Goal: Find specific page/section: Find specific page/section

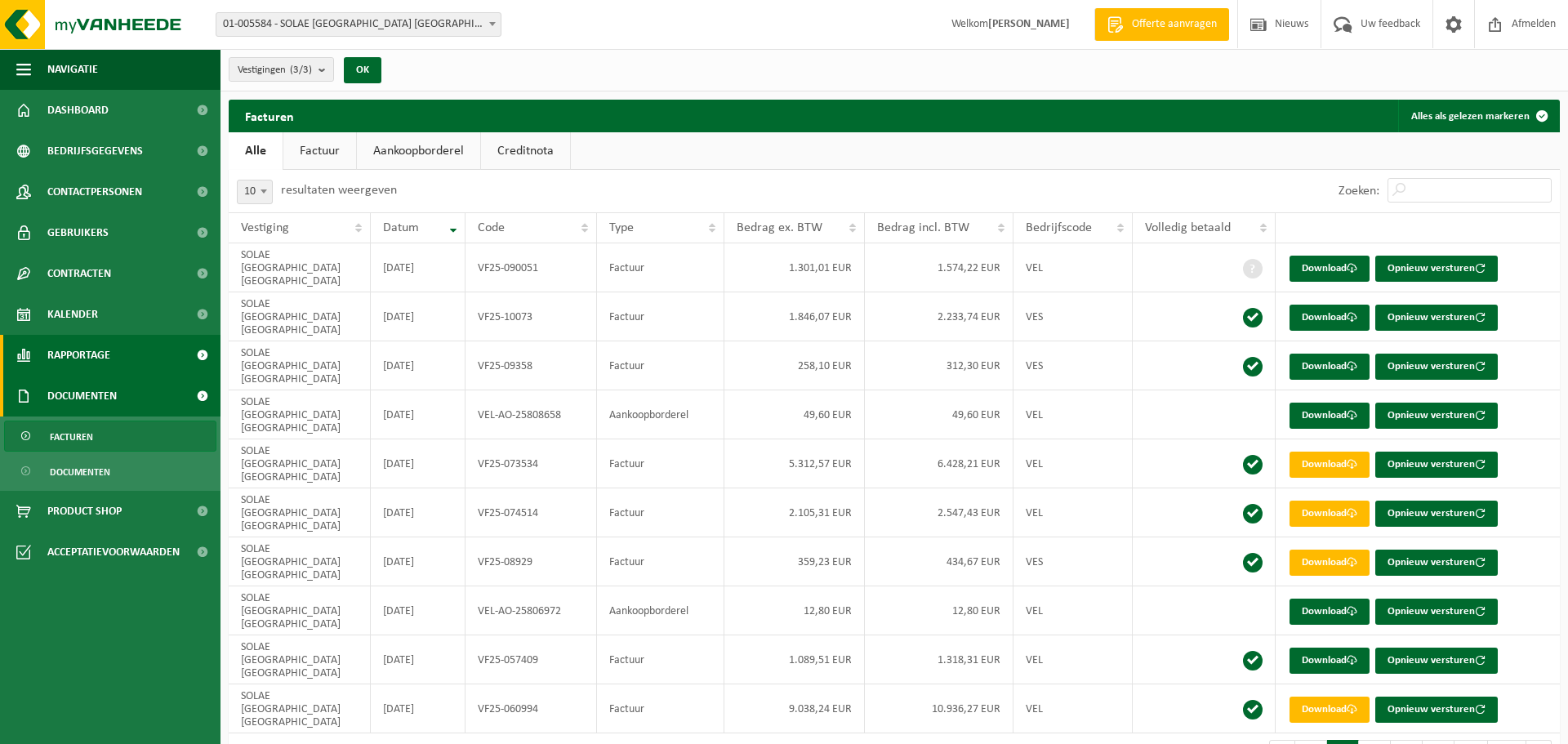
click at [74, 356] on span "Rapportage" at bounding box center [79, 356] width 63 height 41
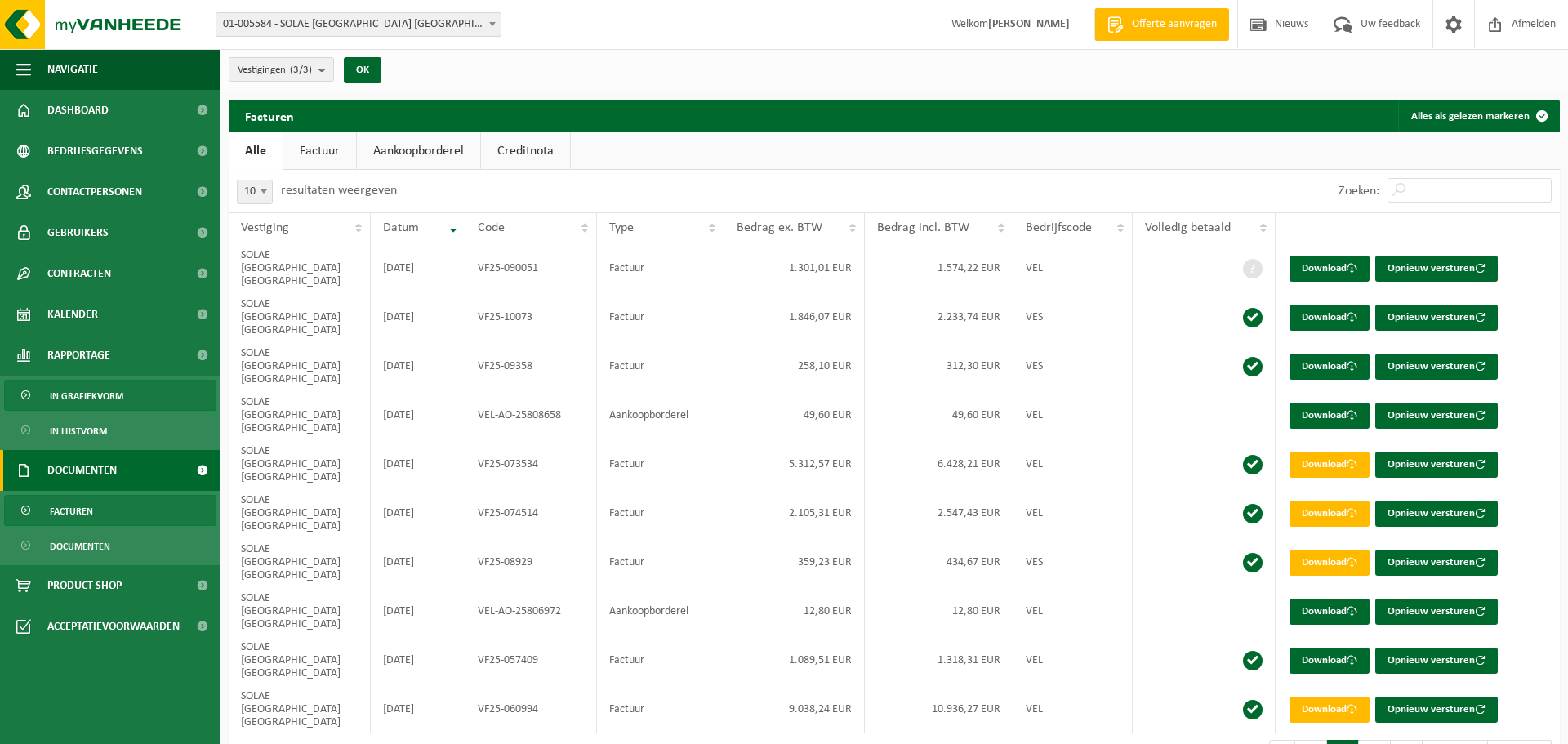
click at [82, 400] on span "In grafiekvorm" at bounding box center [87, 396] width 74 height 31
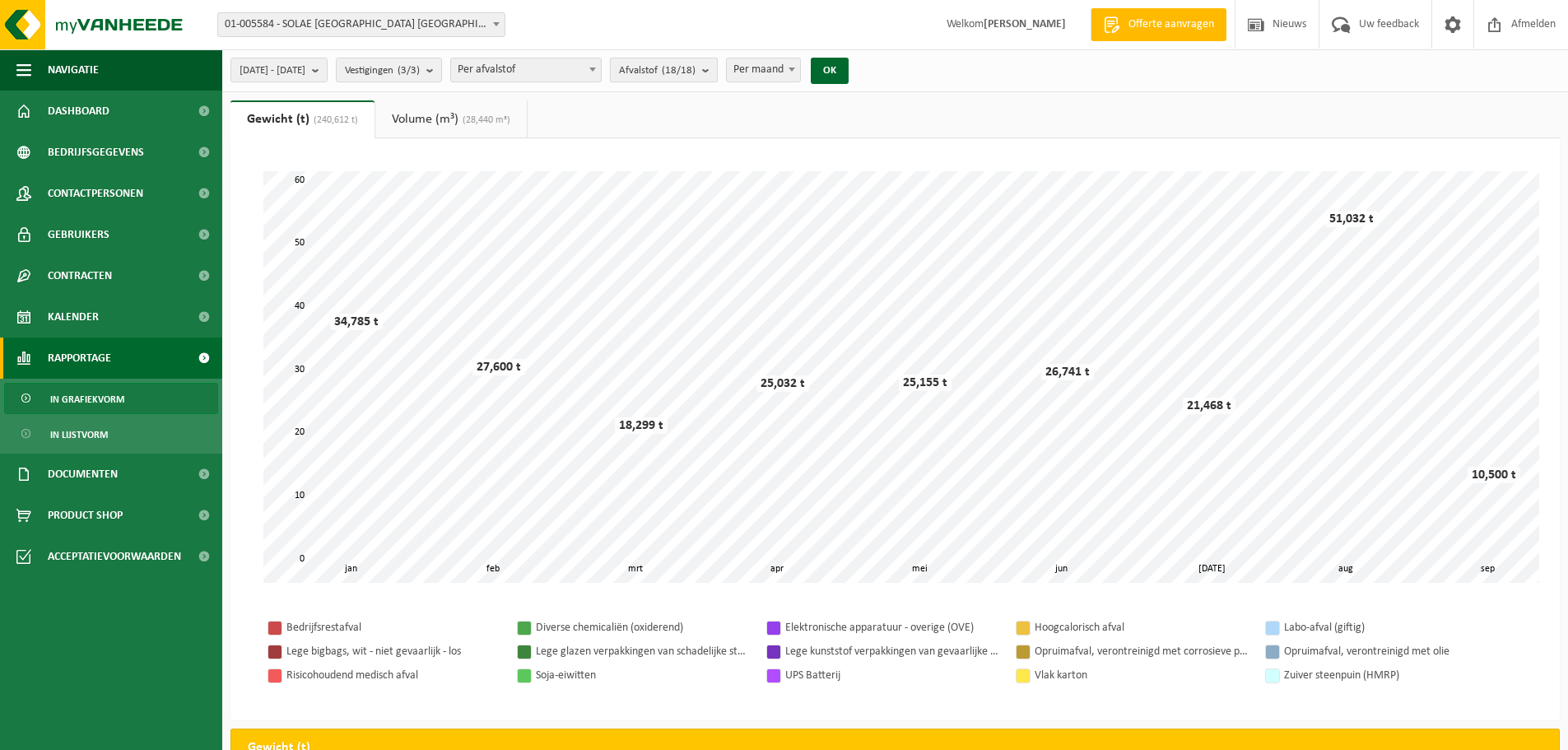
click at [695, 68] on count "(18/18)" at bounding box center [678, 70] width 34 height 11
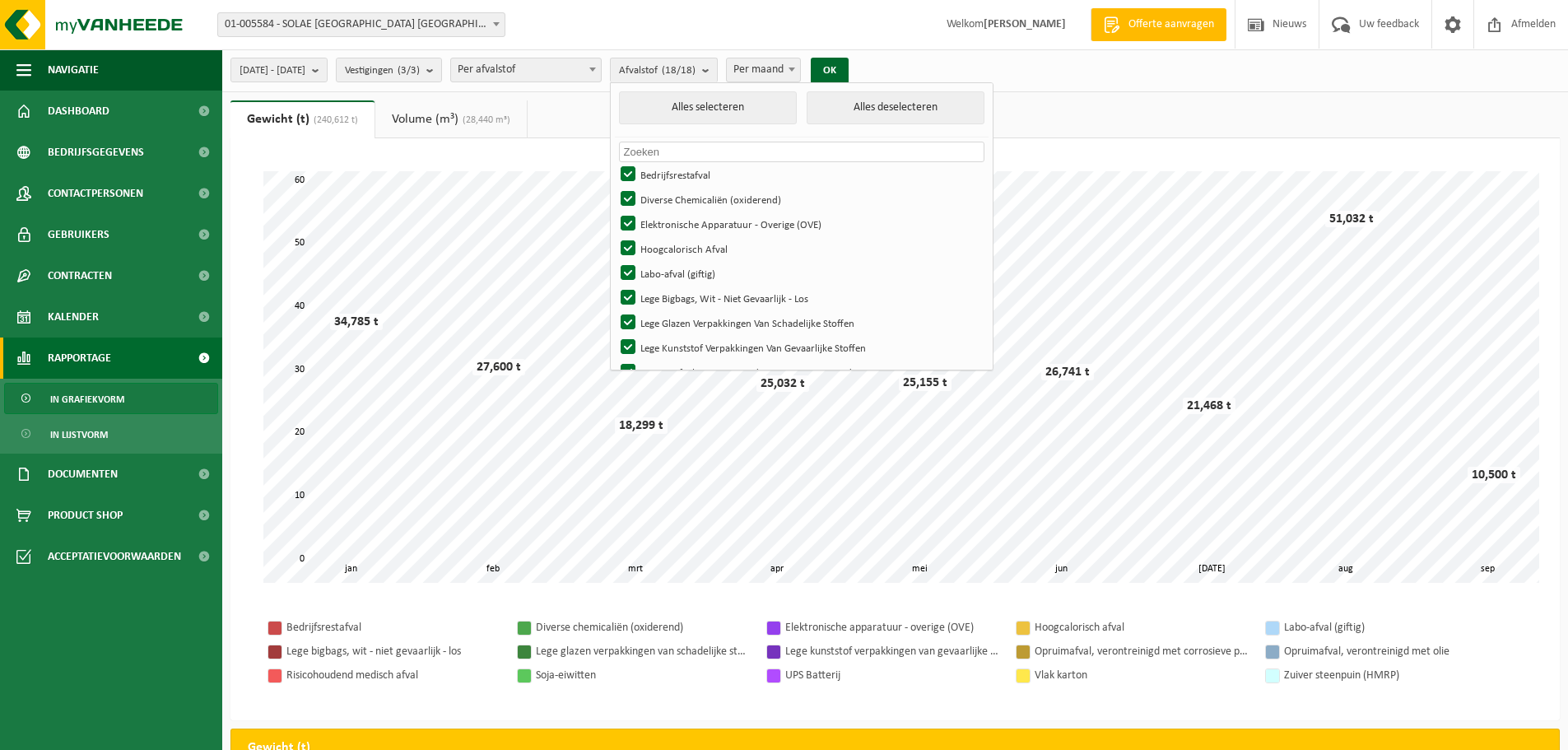
click at [704, 152] on input "text" at bounding box center [803, 151] width 367 height 21
type input "h"
click at [546, 72] on span "Per afvalstof" at bounding box center [525, 70] width 149 height 23
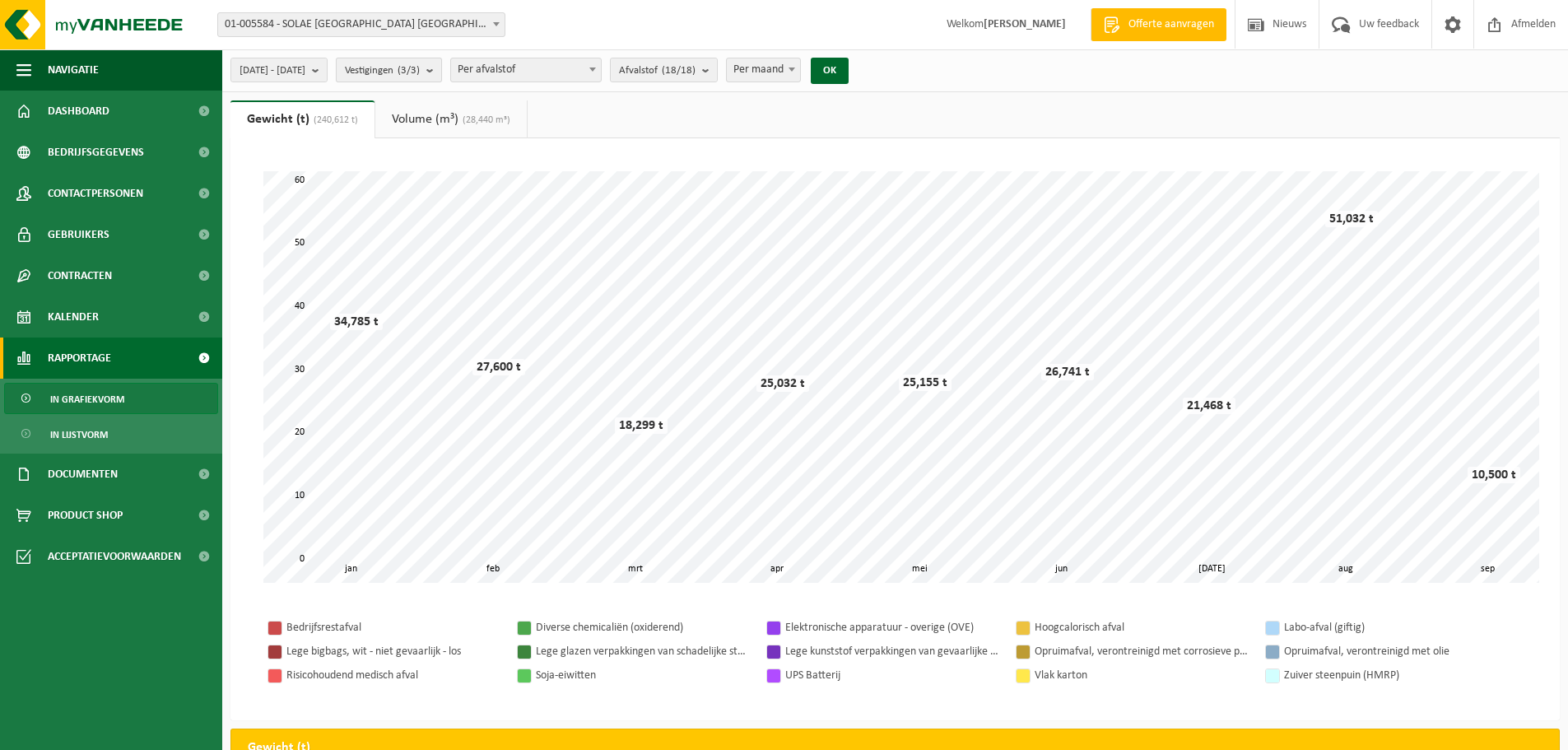
click at [419, 64] on span "Vestigingen (3/3)" at bounding box center [382, 71] width 75 height 25
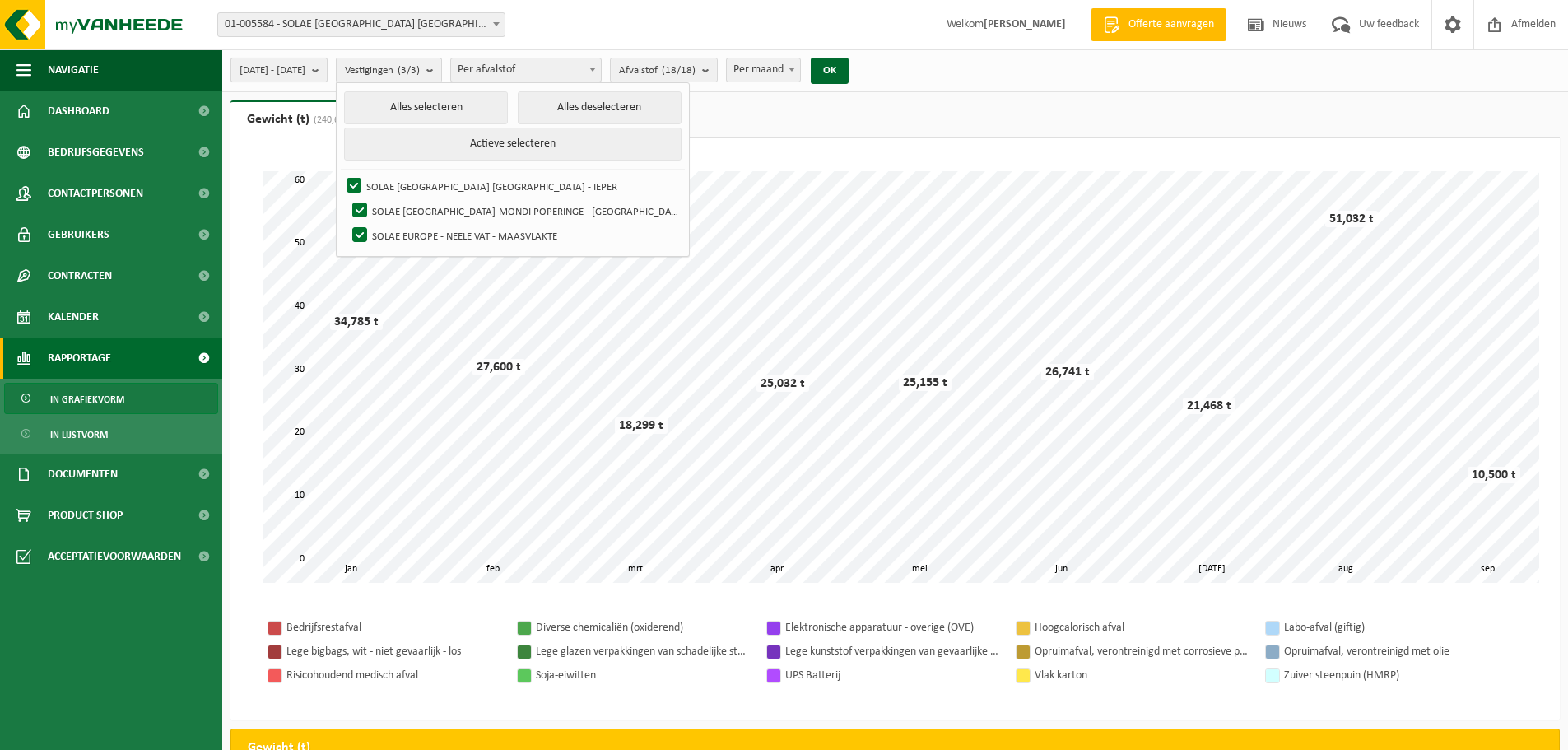
click at [287, 66] on span "2025-01-01 - 2025-09-17" at bounding box center [272, 71] width 66 height 25
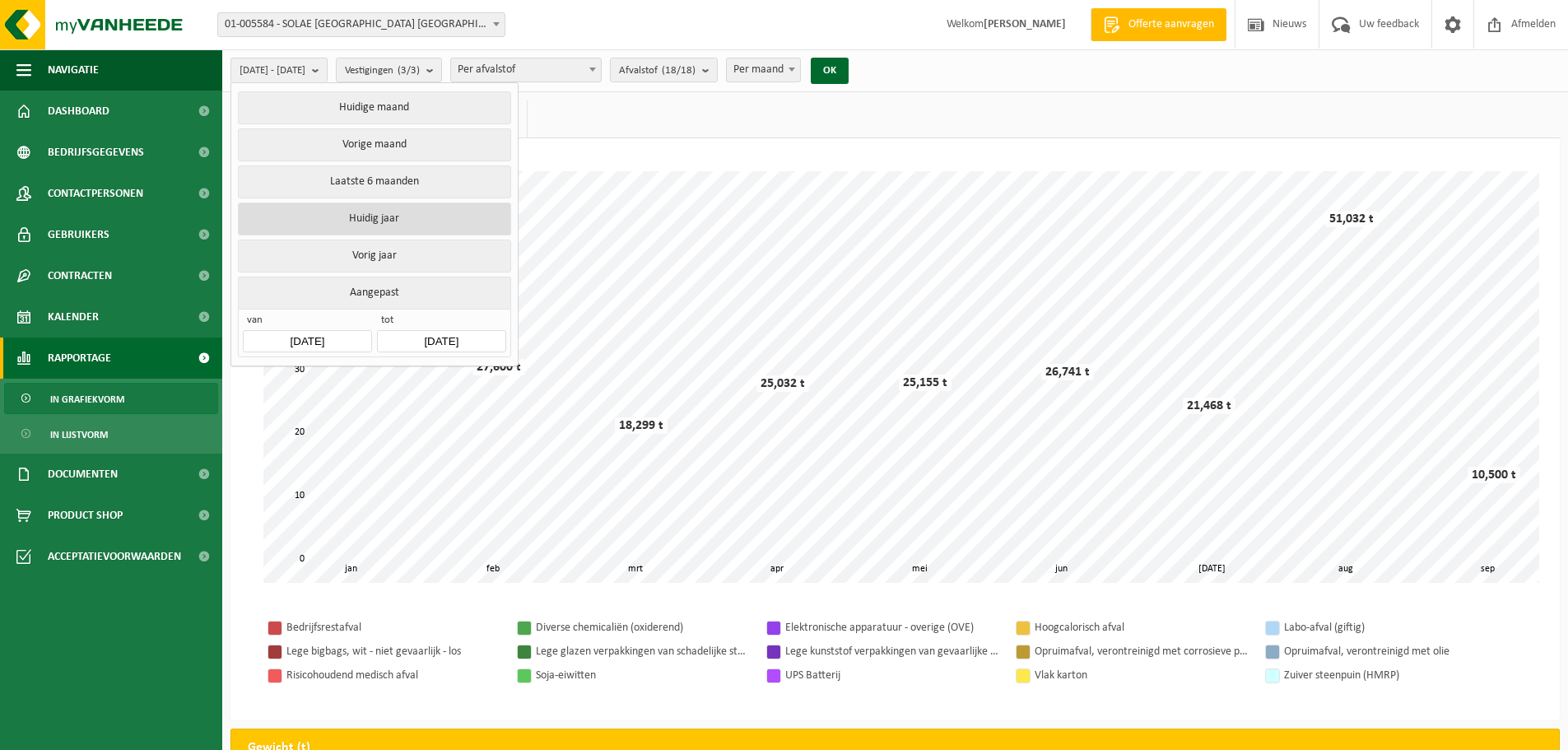
click at [353, 216] on button "Huidig jaar" at bounding box center [374, 219] width 272 height 33
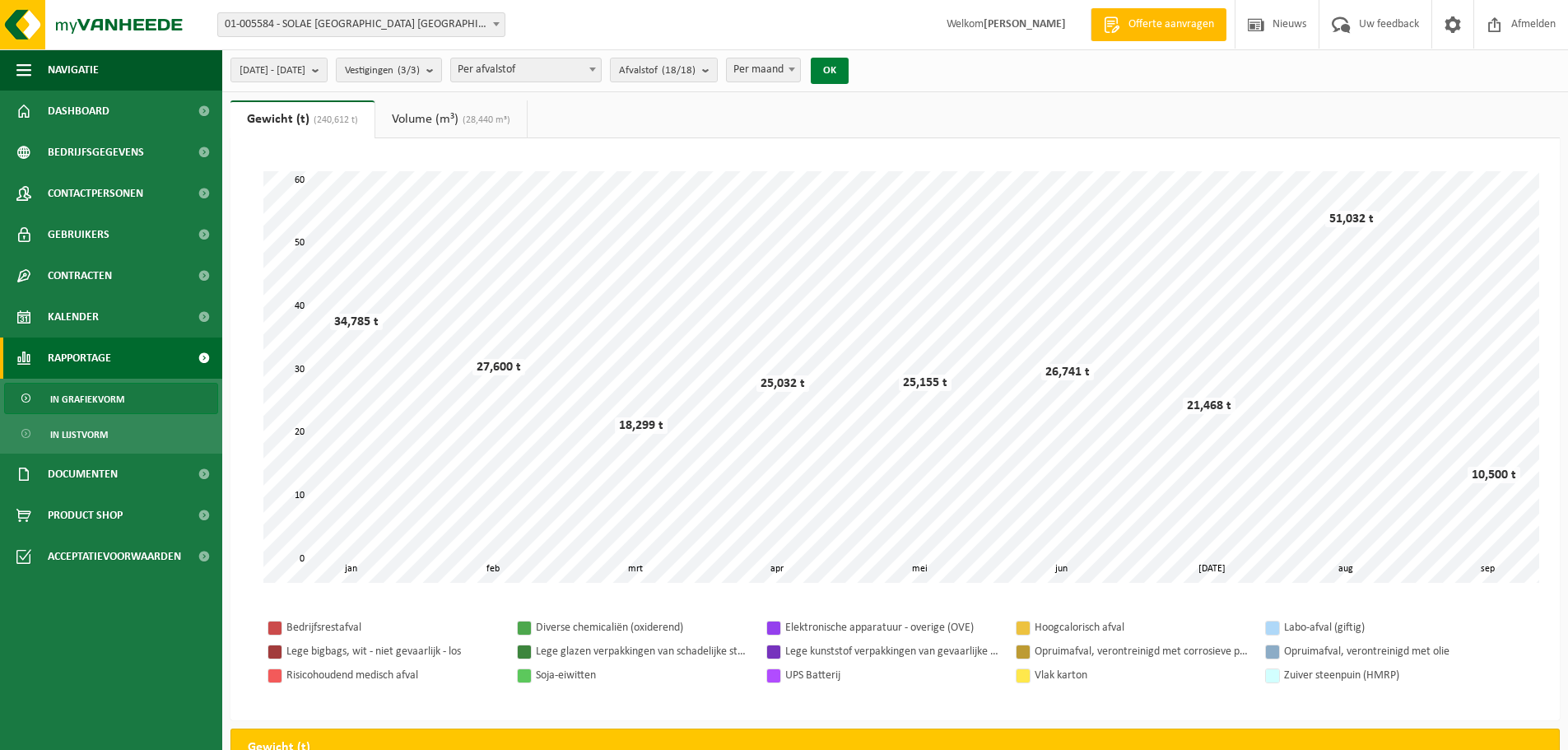
click at [849, 67] on button "OK" at bounding box center [830, 71] width 38 height 26
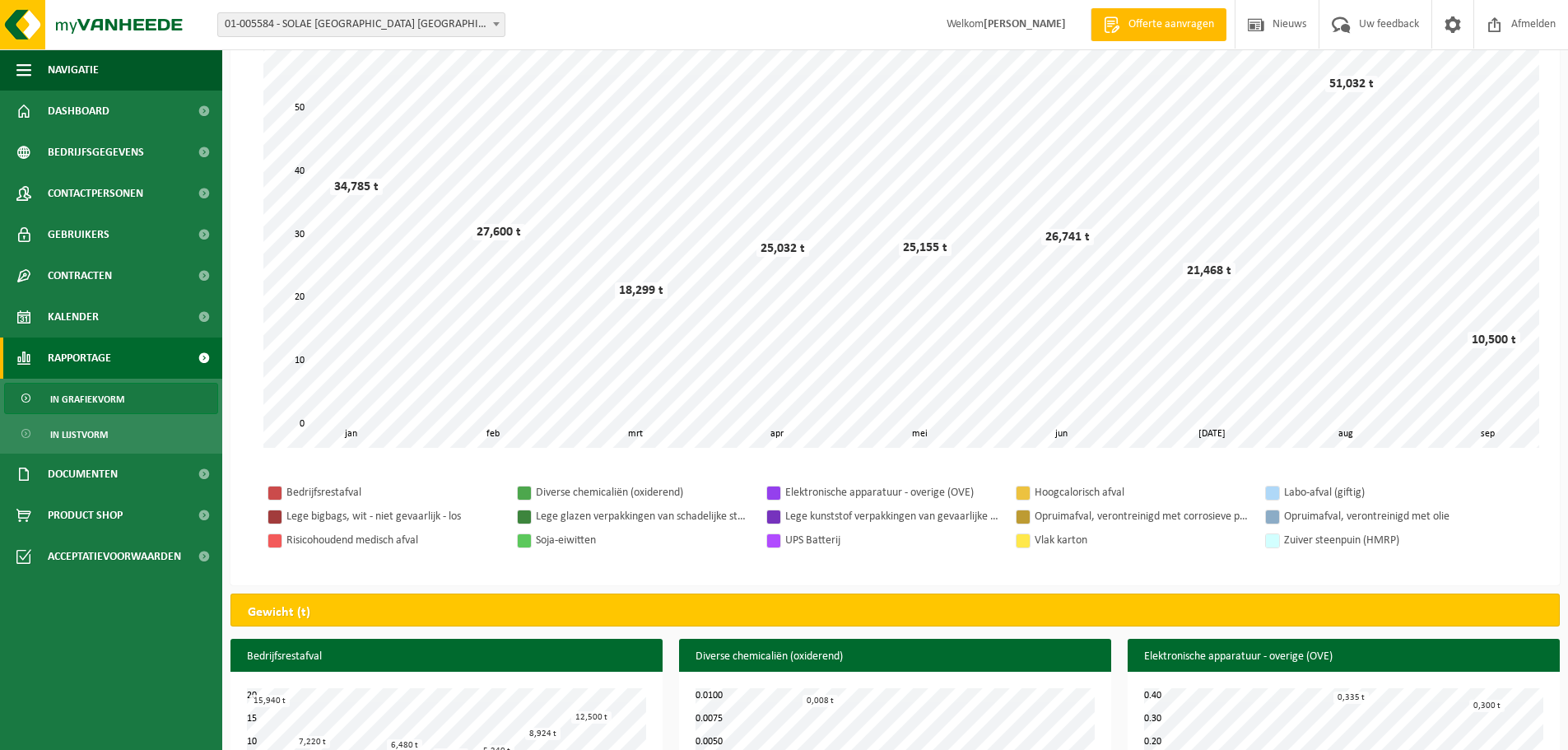
scroll to position [164, 0]
